Goal: Information Seeking & Learning: Learn about a topic

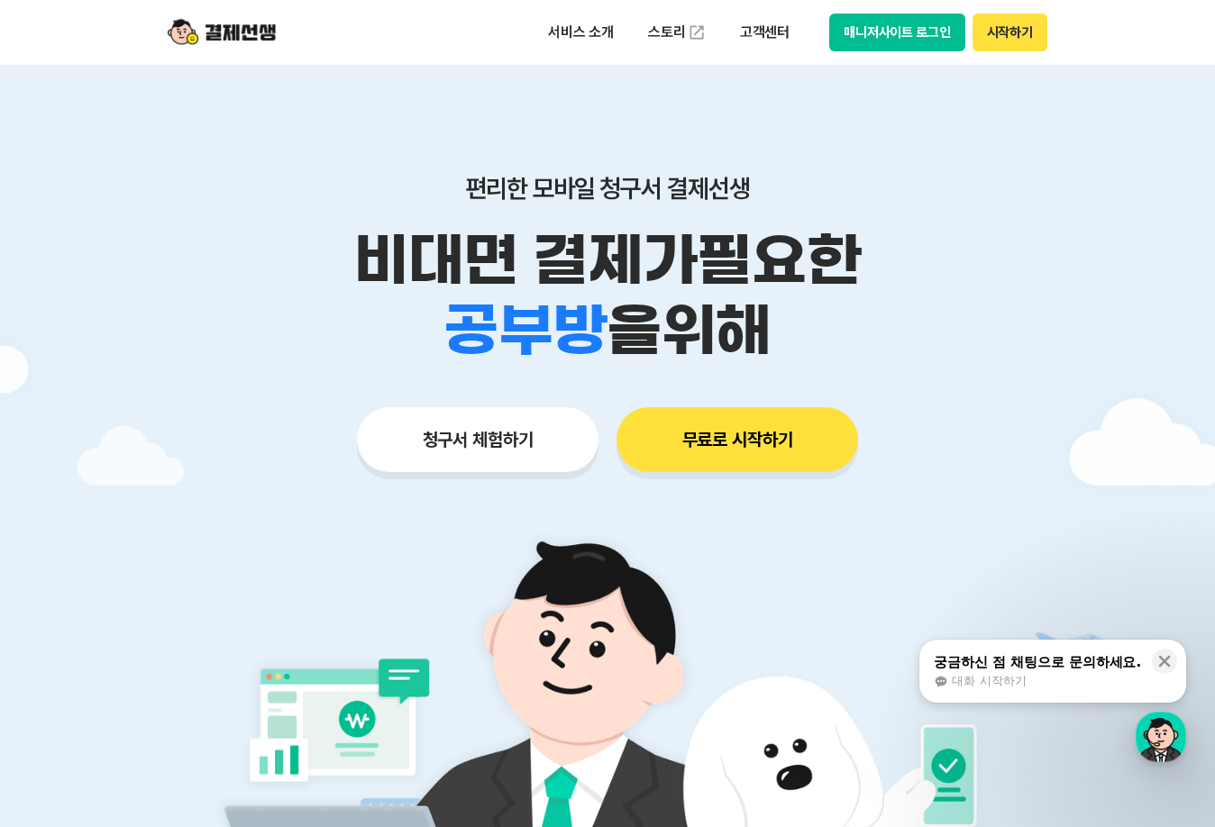
click at [513, 443] on button "청구서 체험하기" at bounding box center [478, 439] width 242 height 65
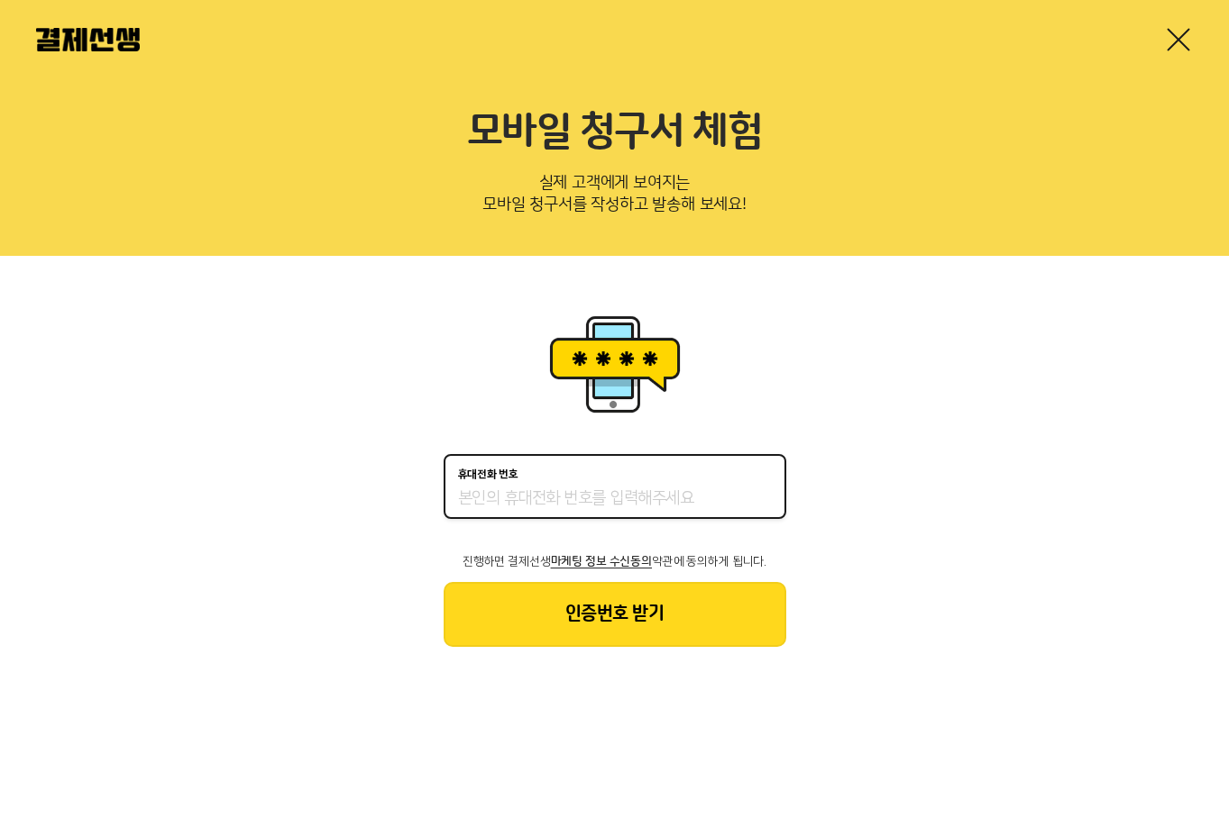
click at [495, 507] on input "휴대전화 번호" at bounding box center [615, 500] width 314 height 22
type input "01042384534"
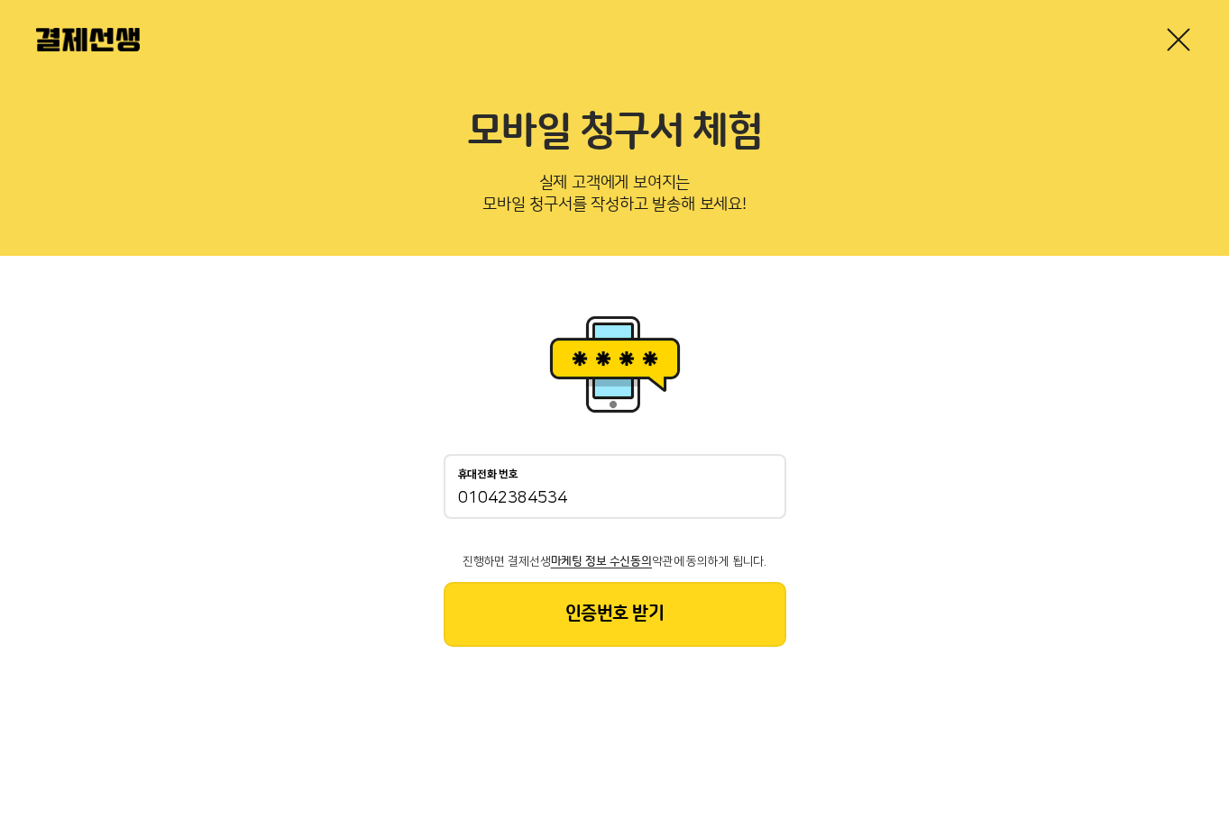
click at [1176, 37] on link at bounding box center [1178, 39] width 29 height 29
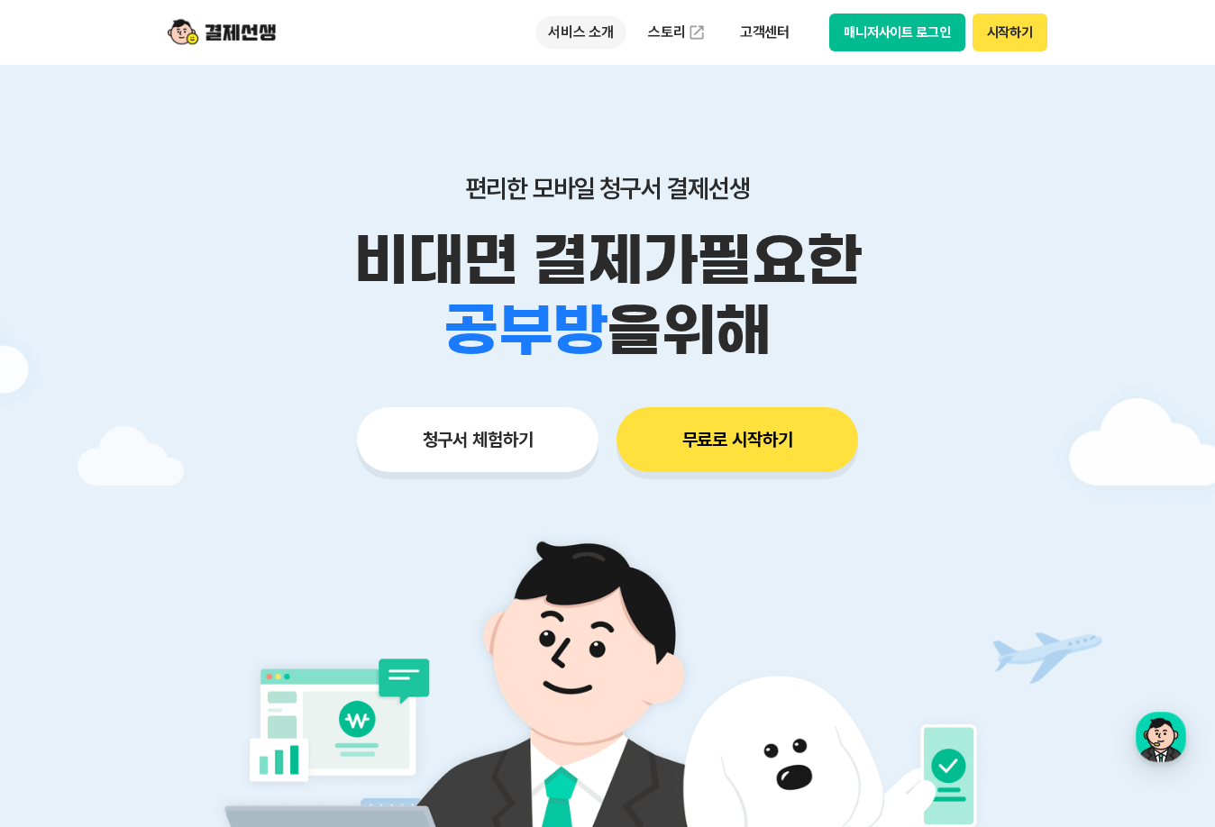
click at [587, 25] on p "서비스 소개" at bounding box center [580, 32] width 91 height 32
click at [1050, 307] on div "학원 공부방 호텔 쇼핑몰 병원 배달 보험사 항공사 골프장 을 위해" at bounding box center [607, 331] width 923 height 70
